Goal: Task Accomplishment & Management: Manage account settings

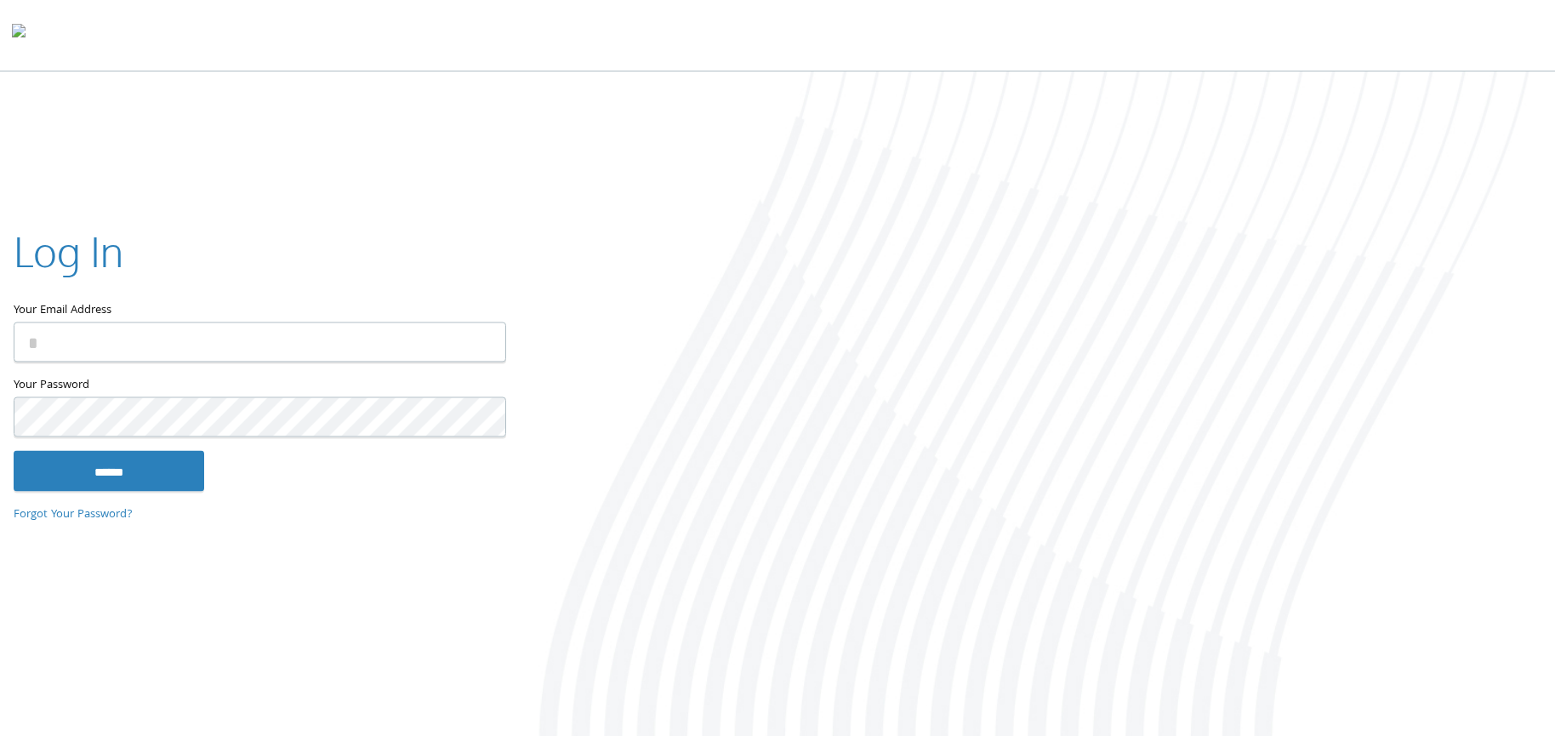
click at [69, 332] on input "Your Email Address" at bounding box center [260, 342] width 493 height 40
type input "**********"
click at [14, 450] on input "******" at bounding box center [109, 470] width 191 height 41
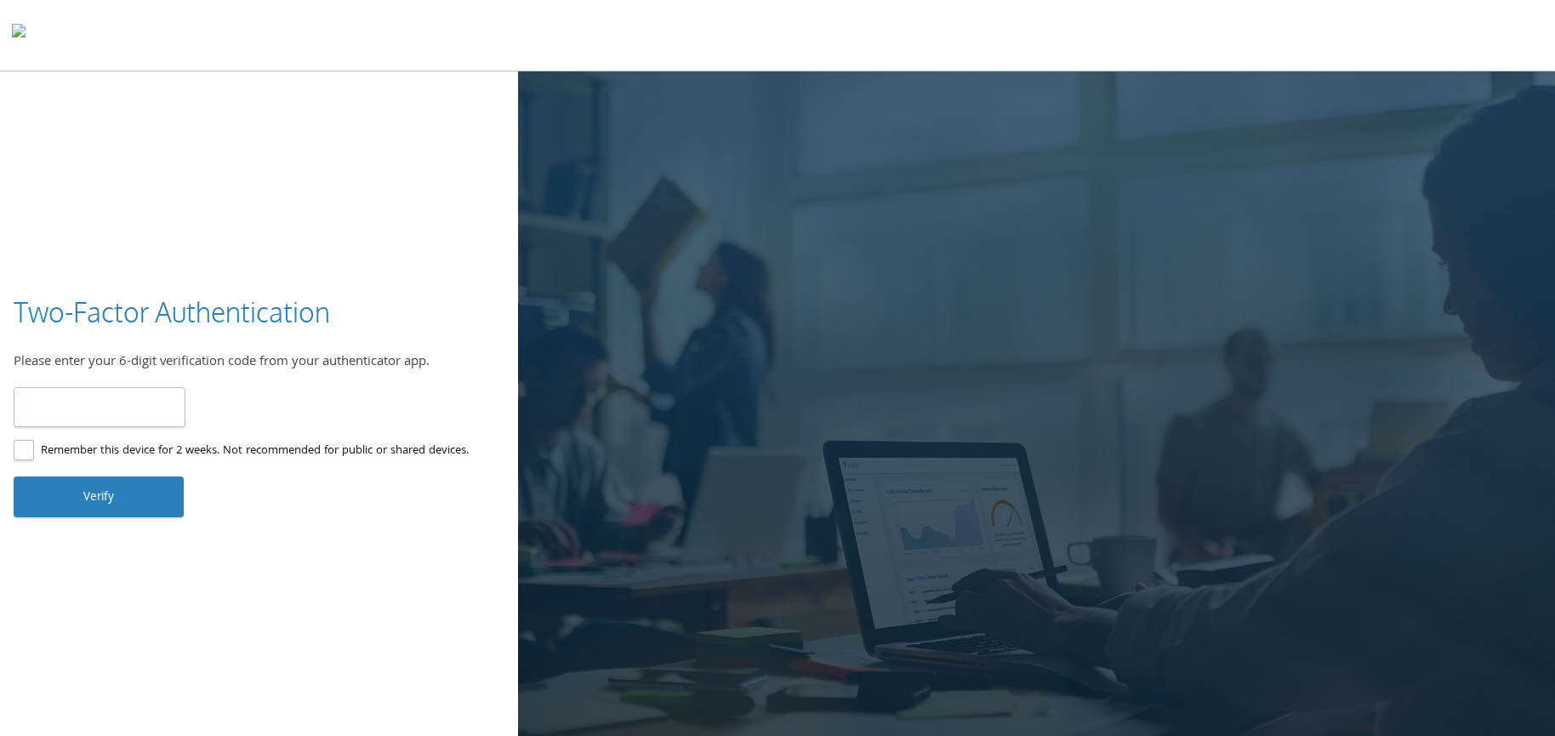
type input "******"
